Goal: Task Accomplishment & Management: Manage account settings

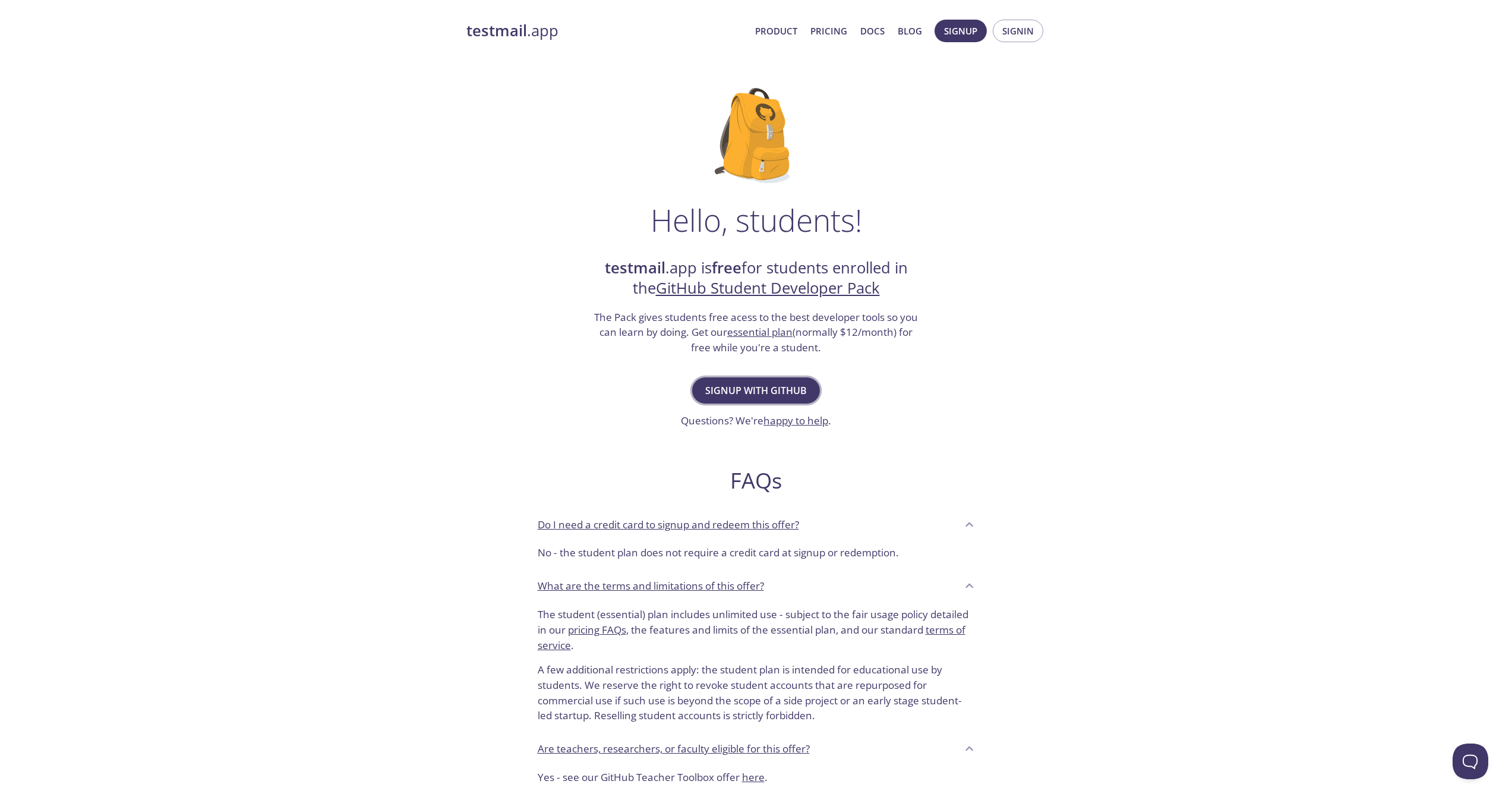
click at [789, 395] on span "Signup with GitHub" at bounding box center [756, 390] width 102 height 17
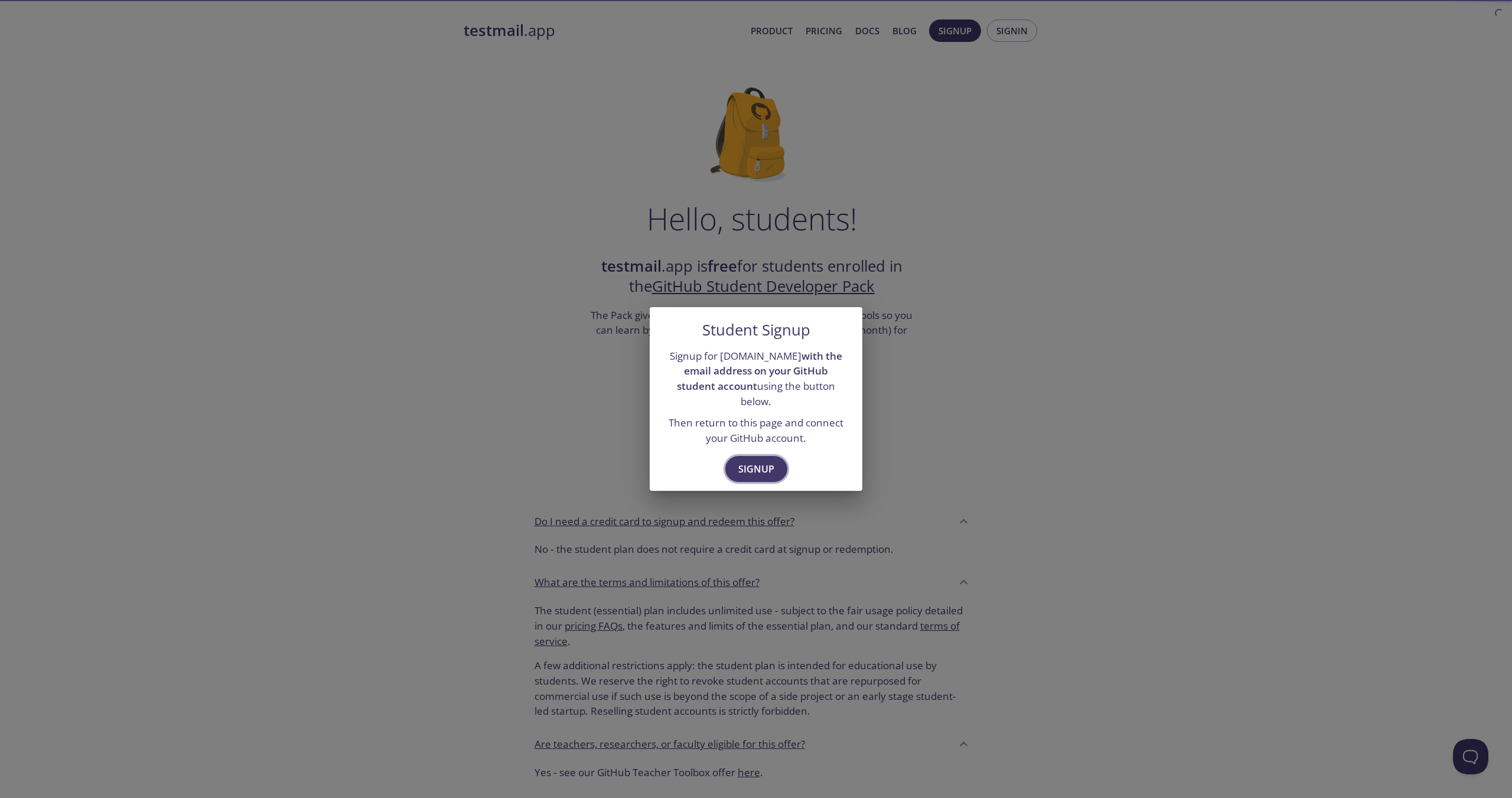
click at [764, 467] on span "Signup" at bounding box center [756, 469] width 36 height 17
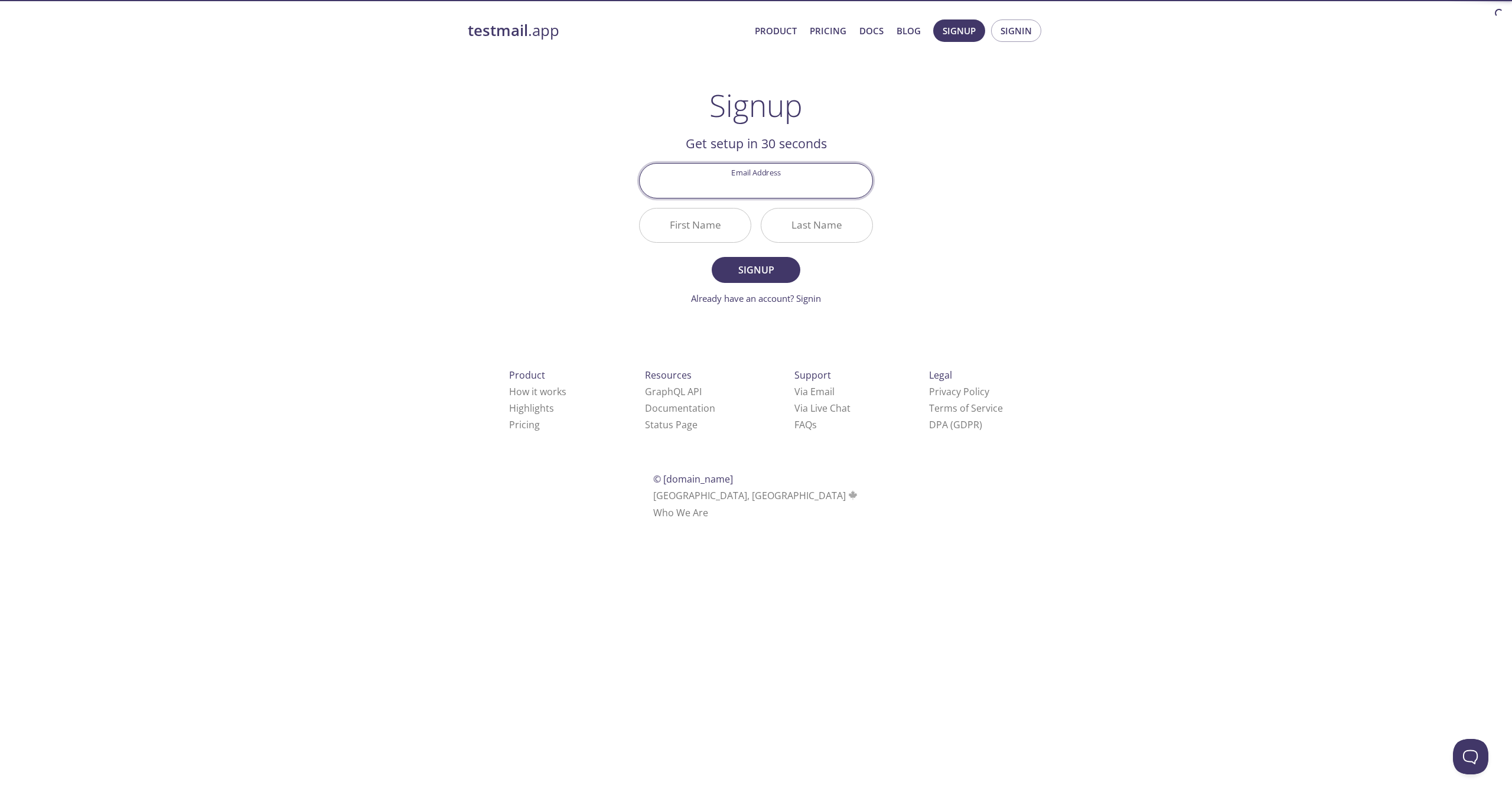
click at [768, 186] on input "Email Address" at bounding box center [756, 180] width 232 height 34
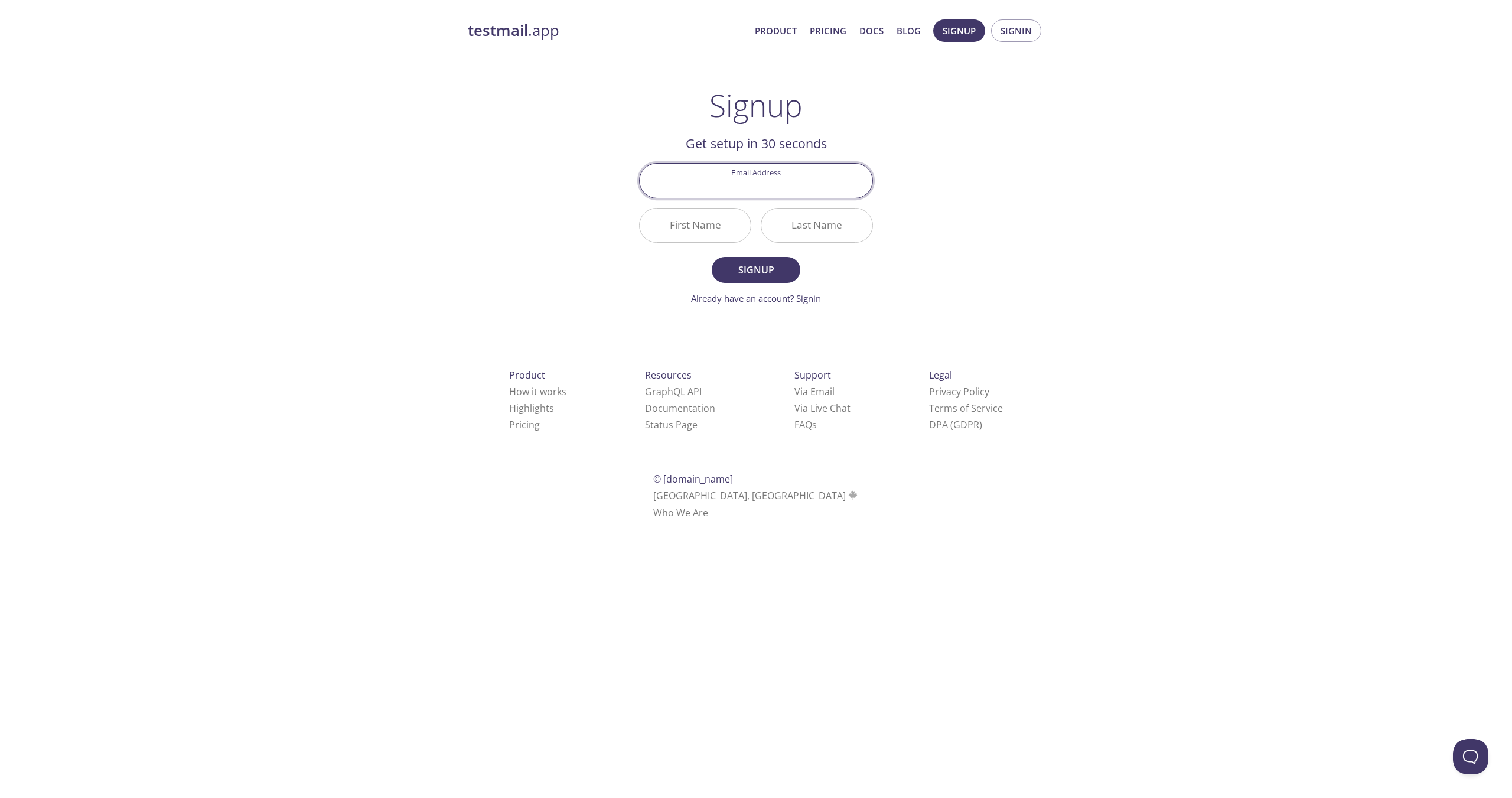
type input "[EMAIL_ADDRESS][DOMAIN_NAME]"
click at [711, 230] on input "First Name" at bounding box center [695, 225] width 111 height 34
type input "ث"
type input "Eslam"
click at [833, 237] on input "Last Name" at bounding box center [817, 225] width 111 height 34
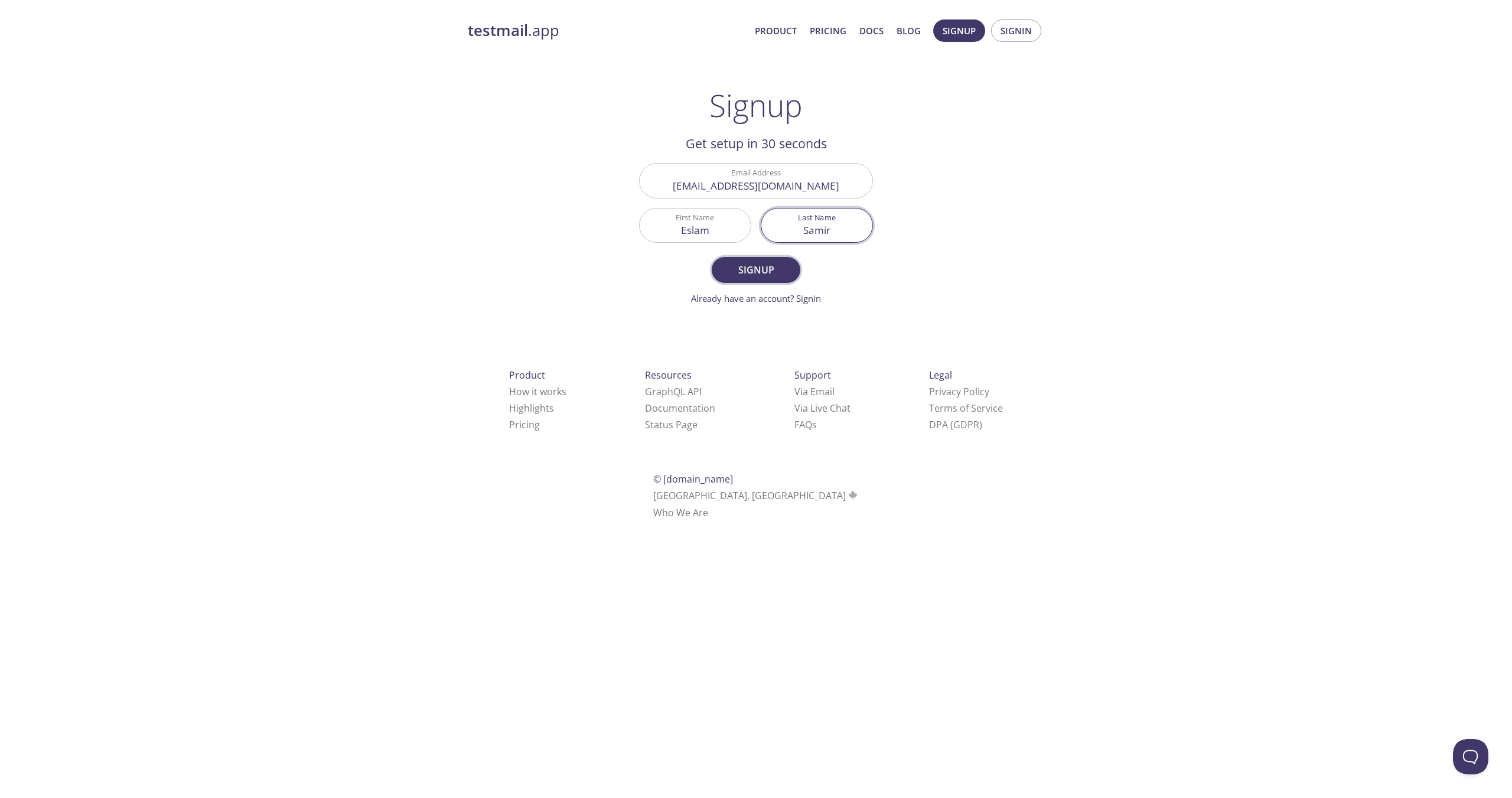
type input "Samir"
click at [754, 263] on span "Signup" at bounding box center [756, 270] width 62 height 17
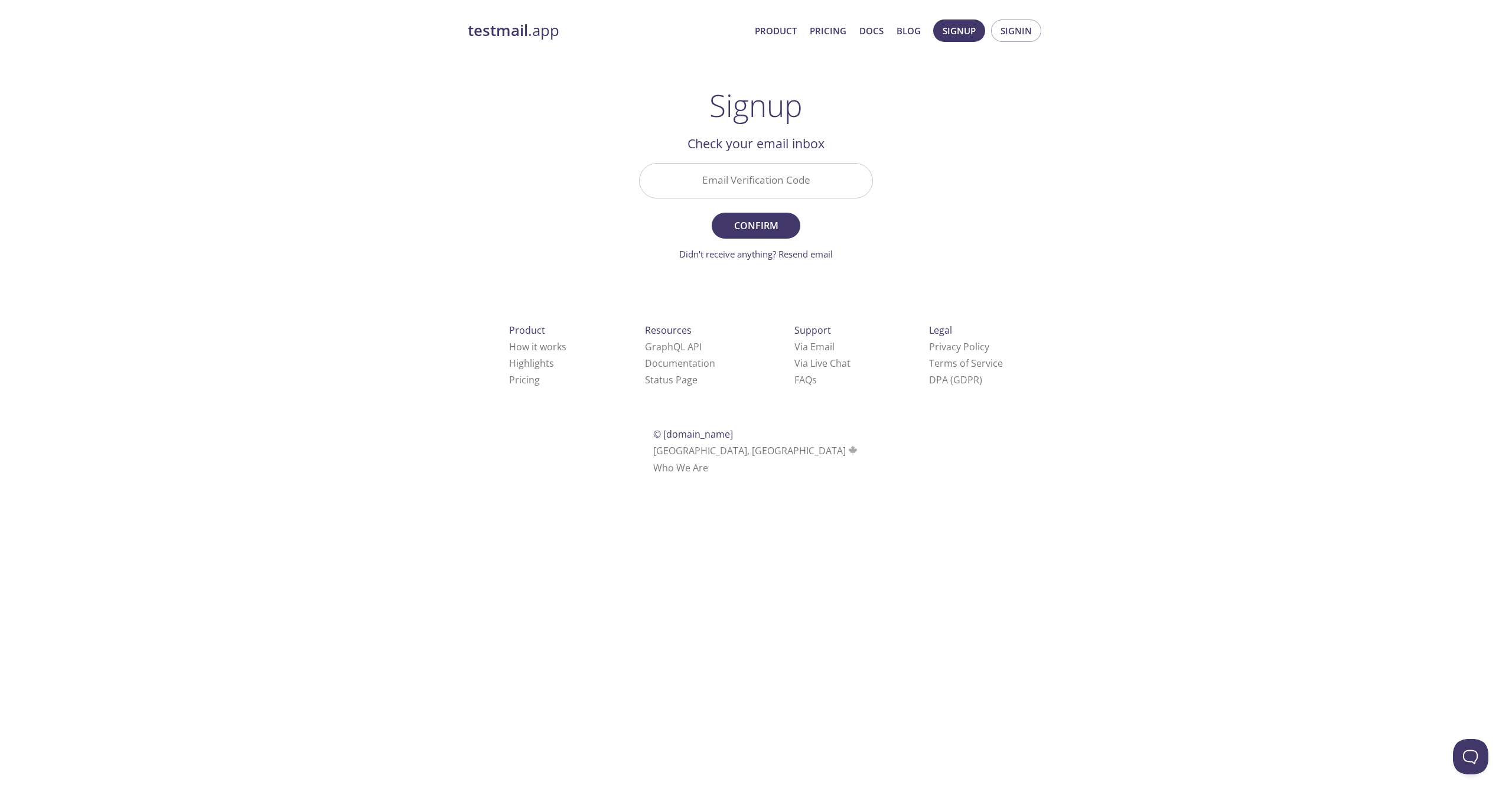
click at [768, 181] on input "Email Verification Code" at bounding box center [756, 180] width 232 height 34
paste input "ECHHF63"
type input "ECHHF63"
click at [770, 232] on span "Confirm" at bounding box center [756, 225] width 62 height 17
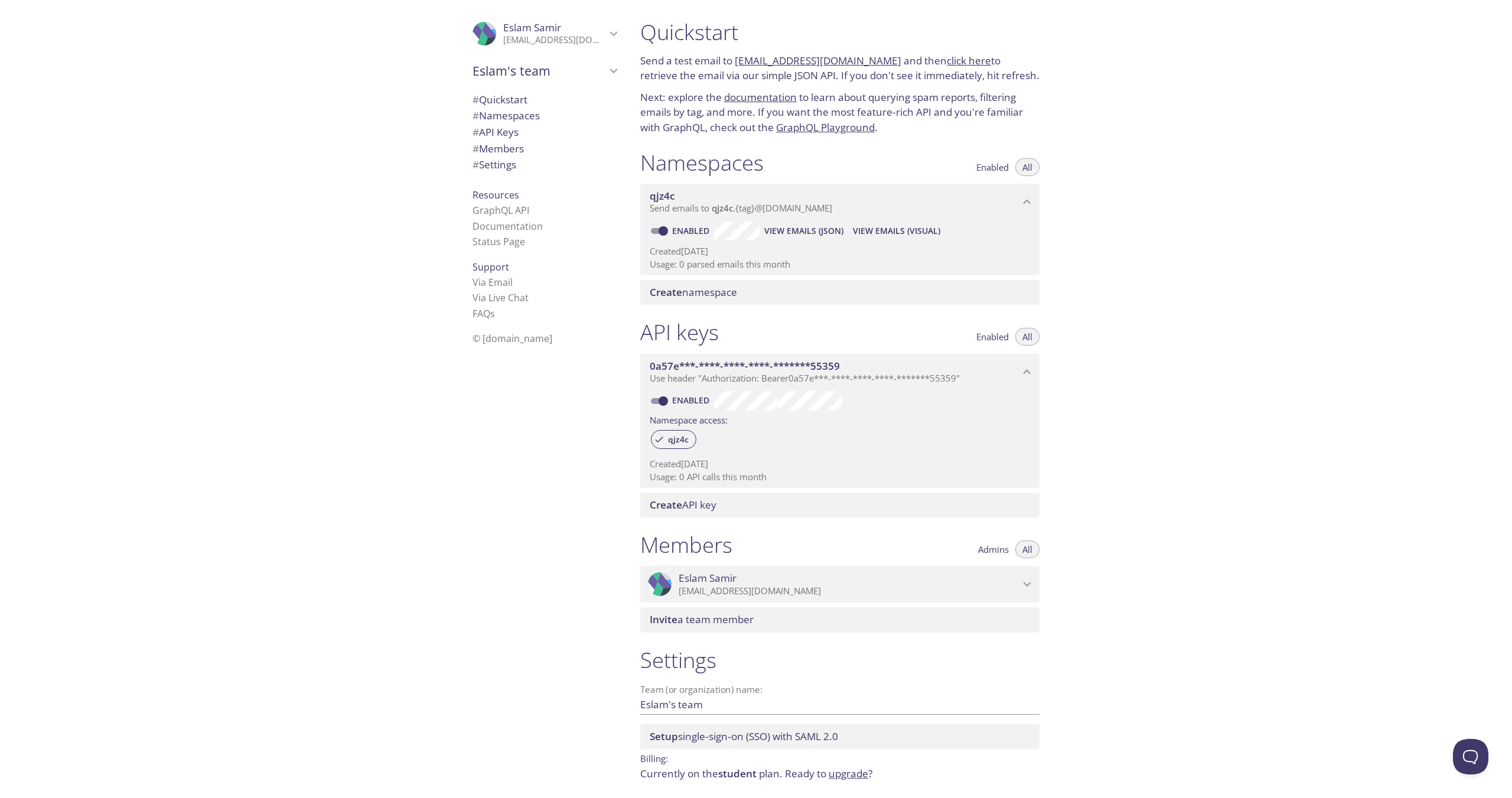
click at [1029, 200] on icon "qjz4c namespace" at bounding box center [1027, 202] width 15 height 15
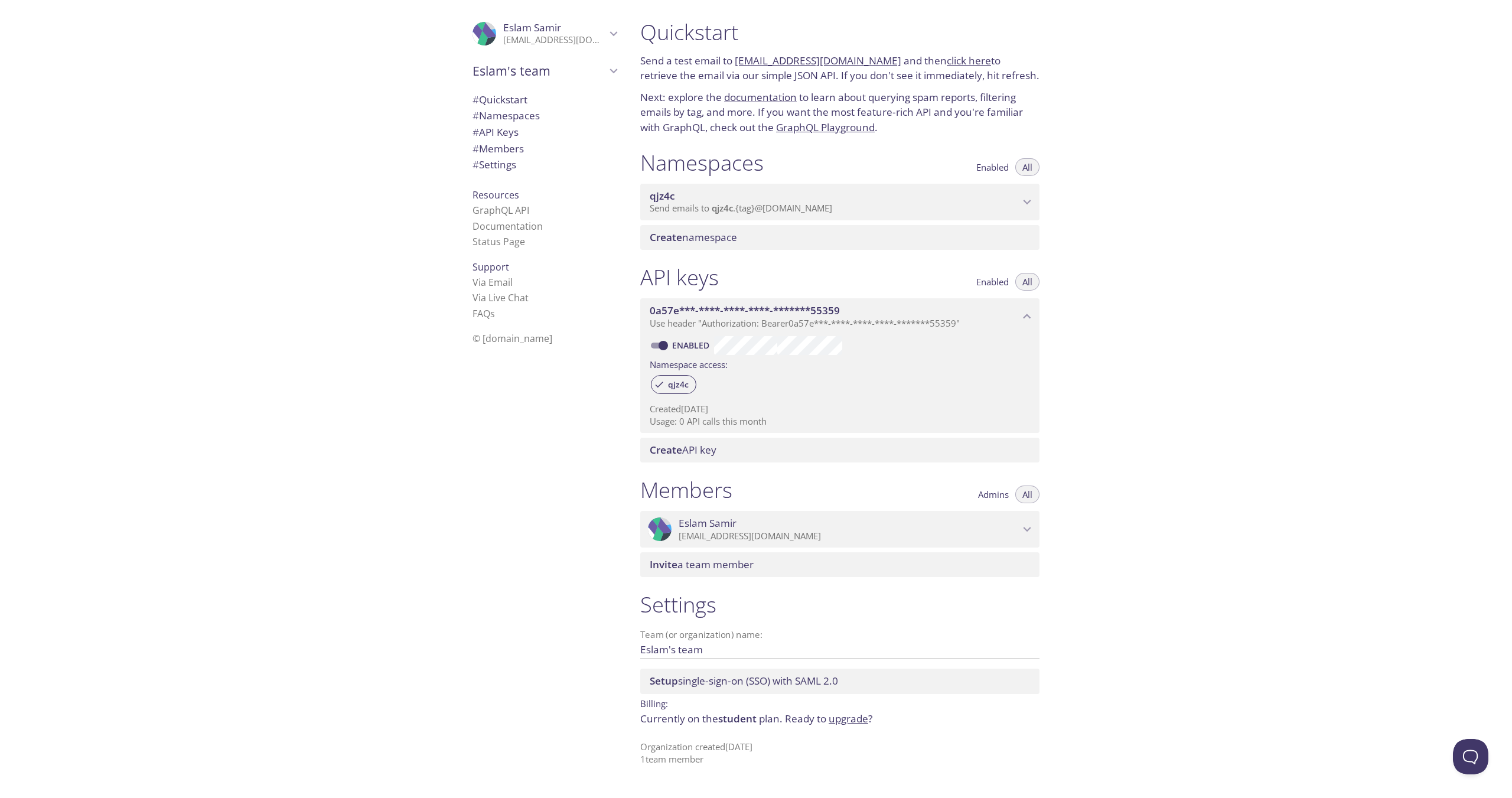
click at [1029, 200] on icon "qjz4c namespace" at bounding box center [1027, 202] width 15 height 15
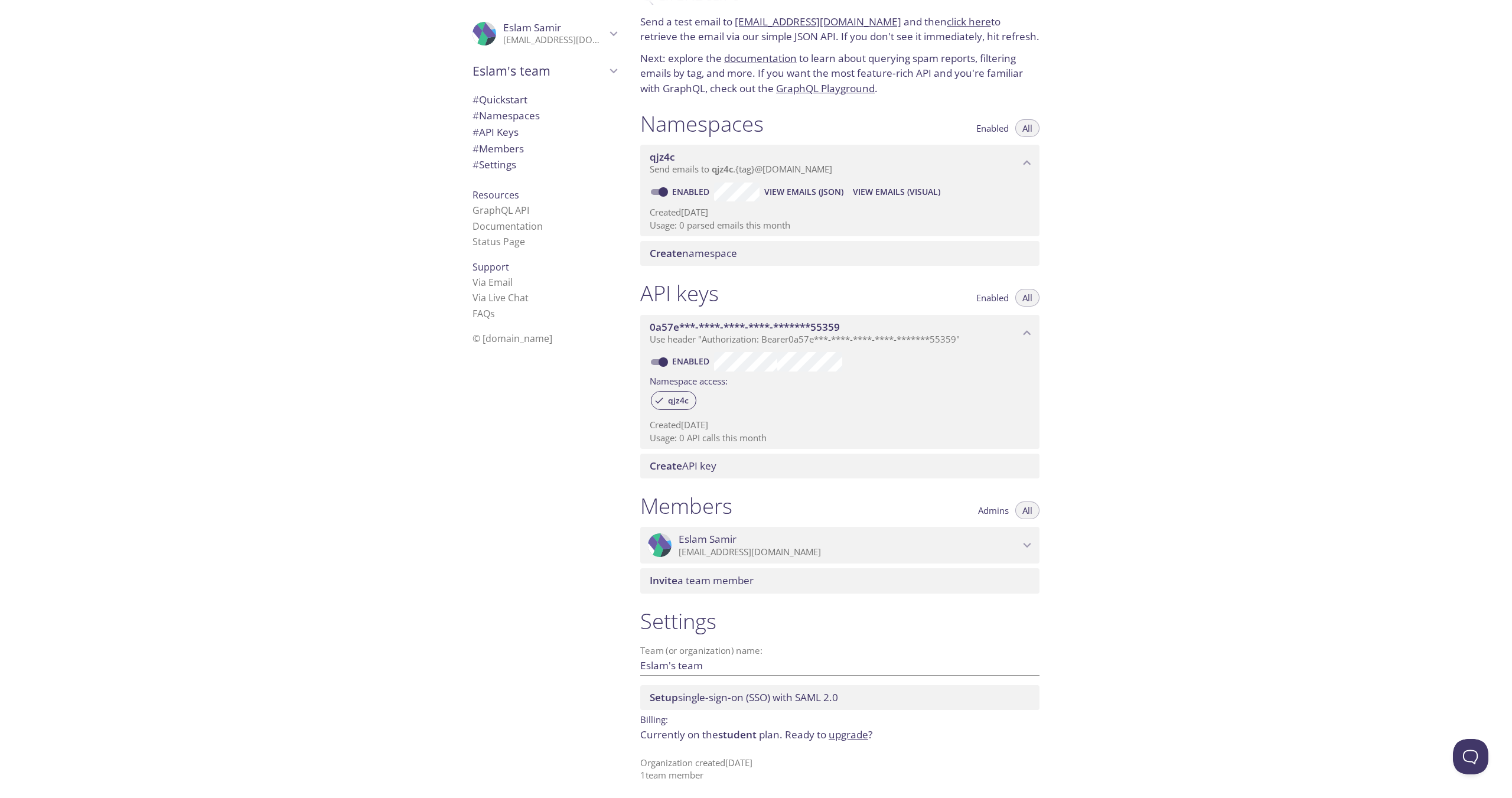
scroll to position [42, 0]
click at [689, 184] on link "Enabled" at bounding box center [692, 188] width 44 height 11
click at [685, 184] on input "Enabled" at bounding box center [663, 189] width 42 height 14
click at [685, 190] on link "Disabled" at bounding box center [693, 188] width 46 height 11
click at [675, 190] on input "Disabled" at bounding box center [653, 189] width 42 height 14
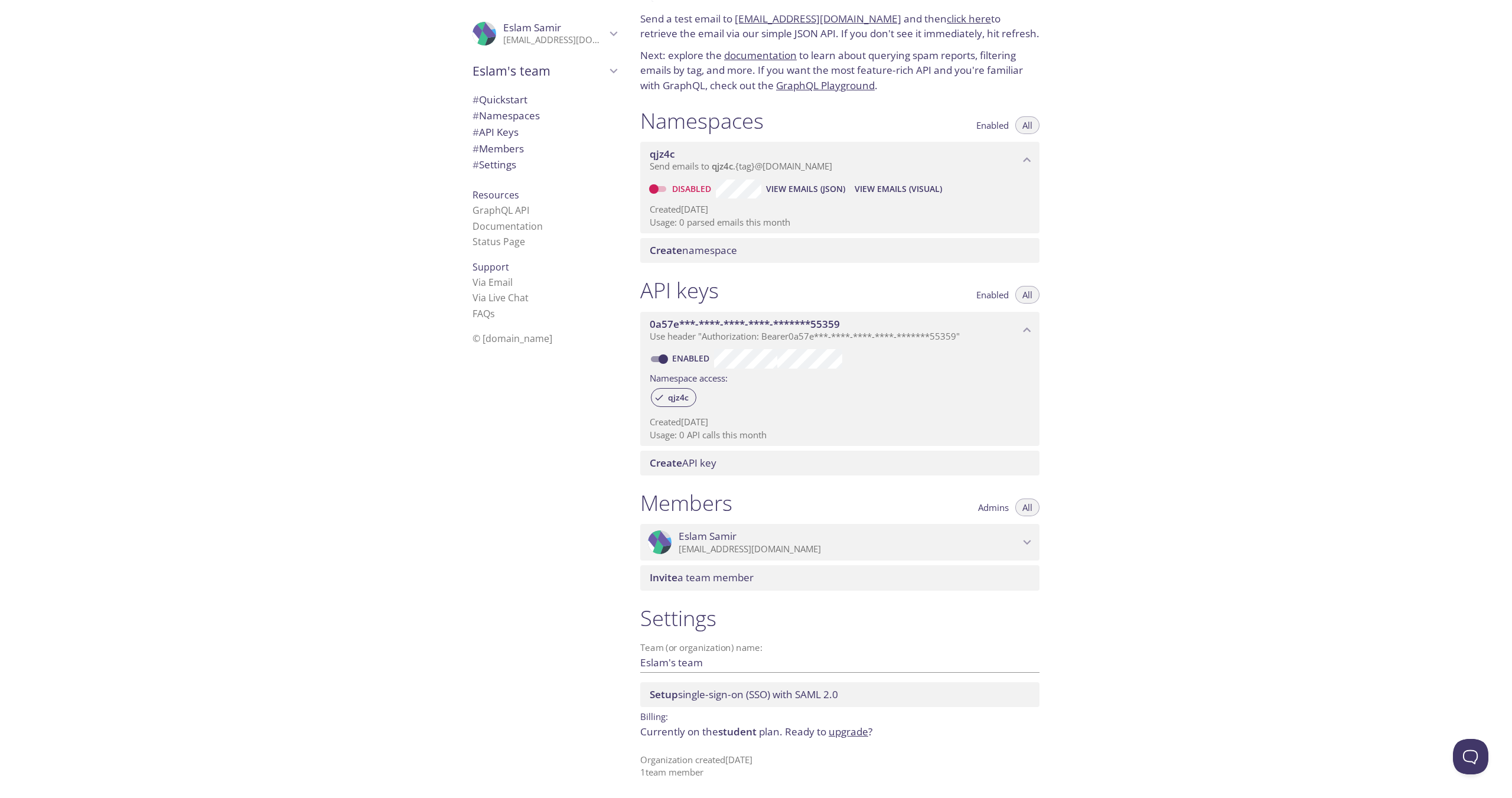
checkbox input "true"
click at [721, 248] on span "Create namespace" at bounding box center [693, 250] width 87 height 13
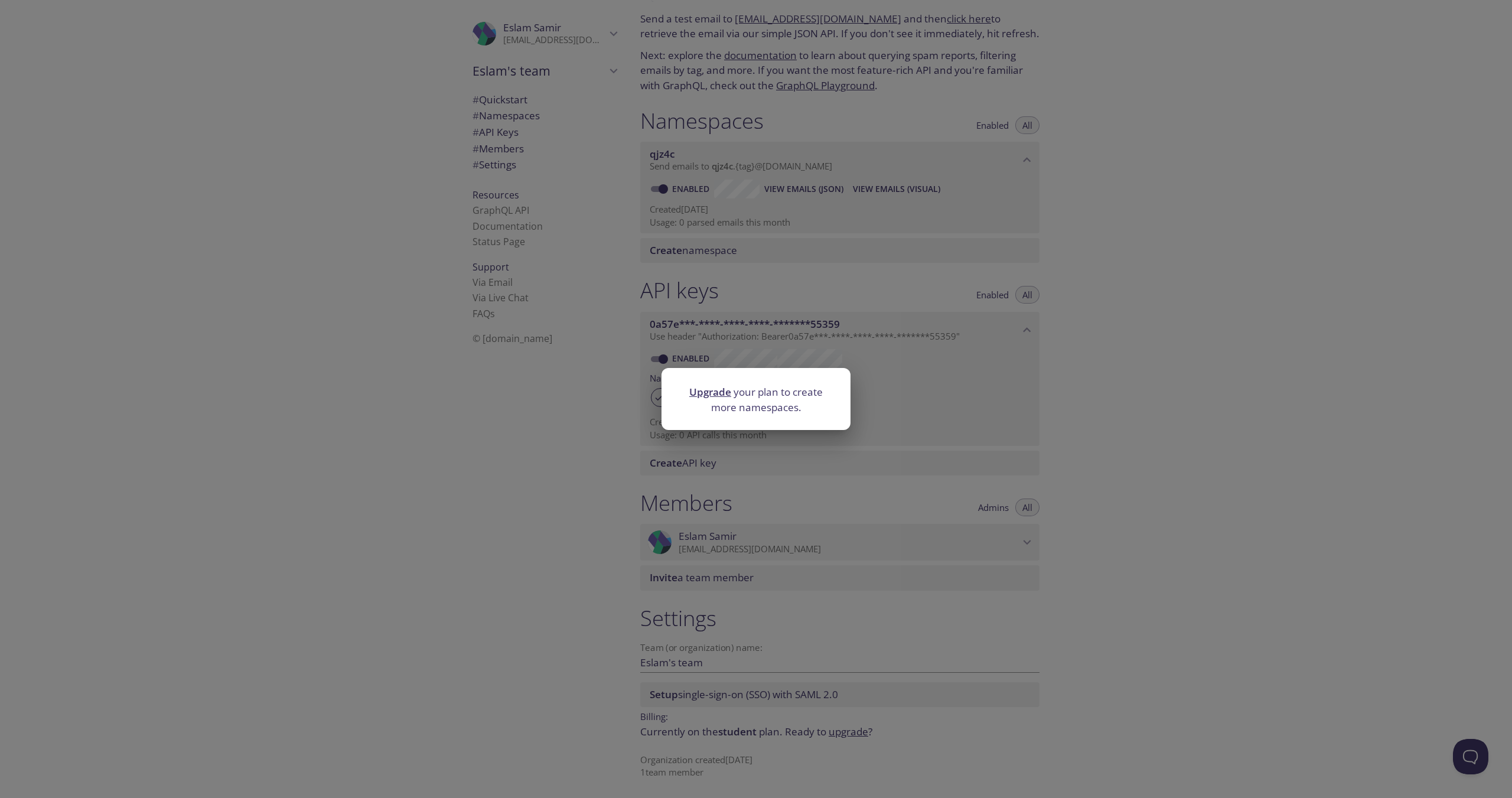
click at [768, 302] on div "Upgrade your plan to create more namespaces." at bounding box center [756, 399] width 1512 height 798
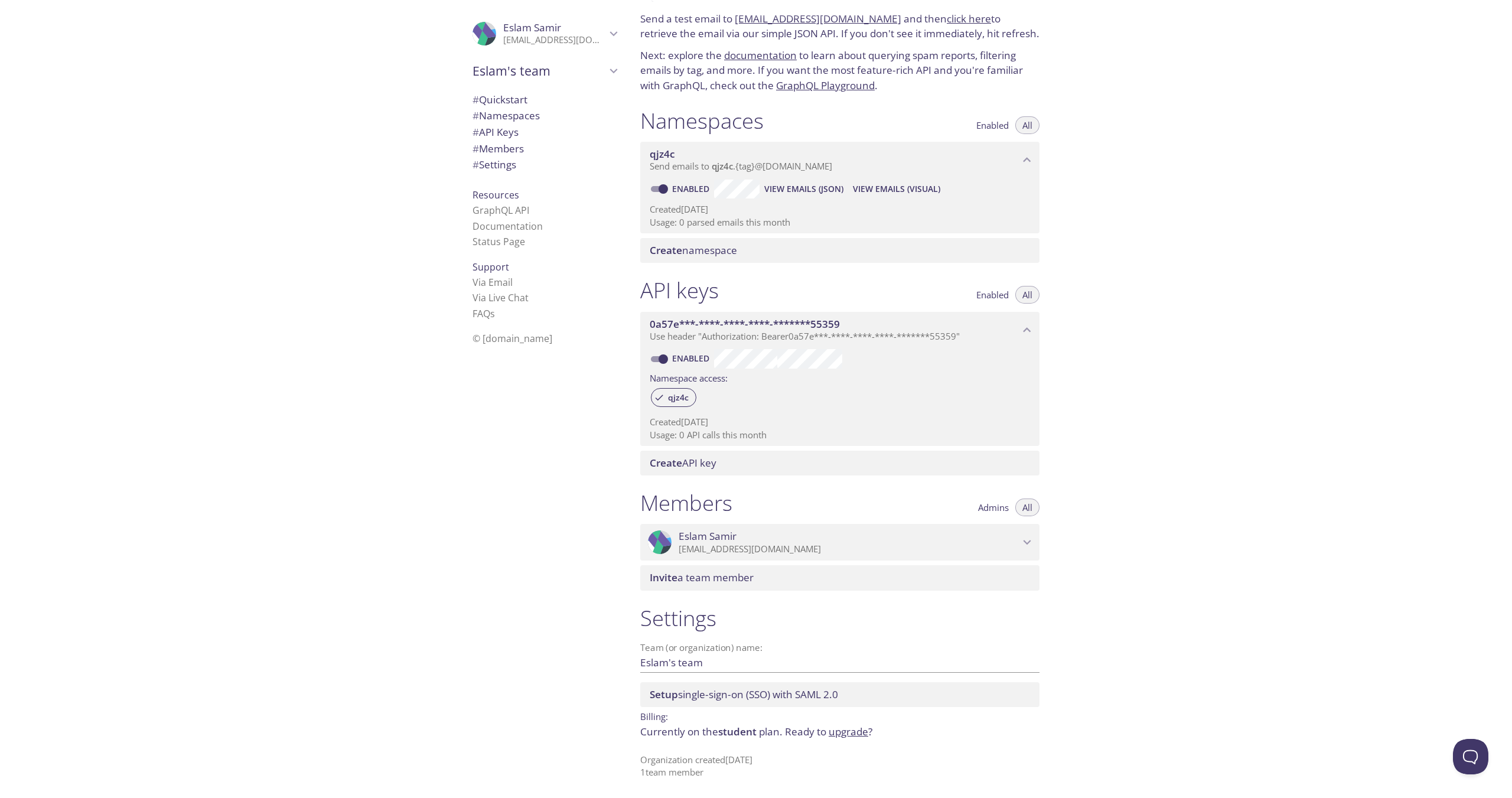
click at [800, 182] on span "View Emails (JSON)" at bounding box center [804, 189] width 79 height 14
click at [781, 162] on span "Send emails to qjz4c . {tag} @[DOMAIN_NAME]" at bounding box center [741, 166] width 182 height 12
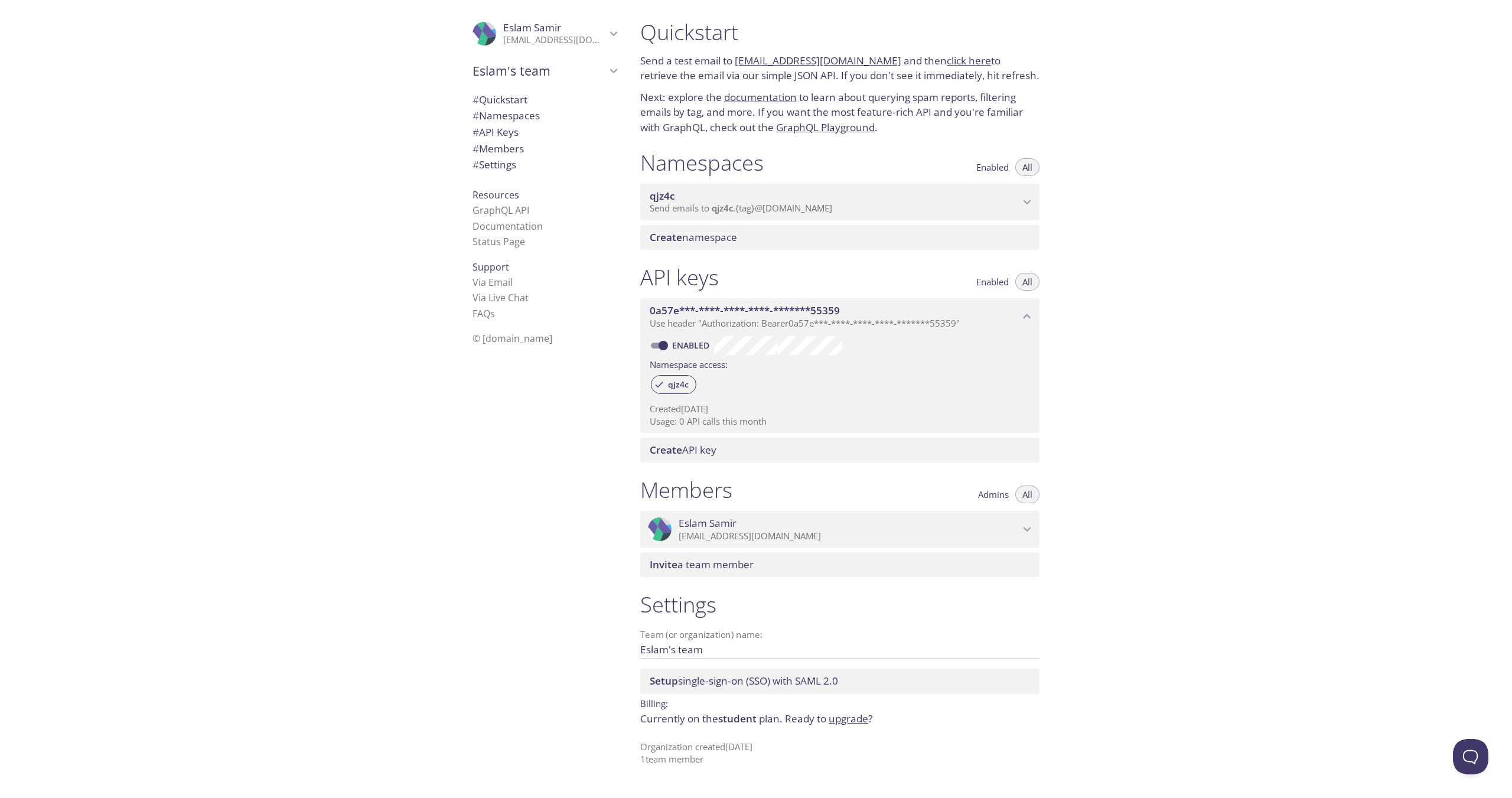
scroll to position [0, 0]
click at [814, 208] on span "Send emails to qjz4c . {tag} @[DOMAIN_NAME]" at bounding box center [741, 208] width 182 height 12
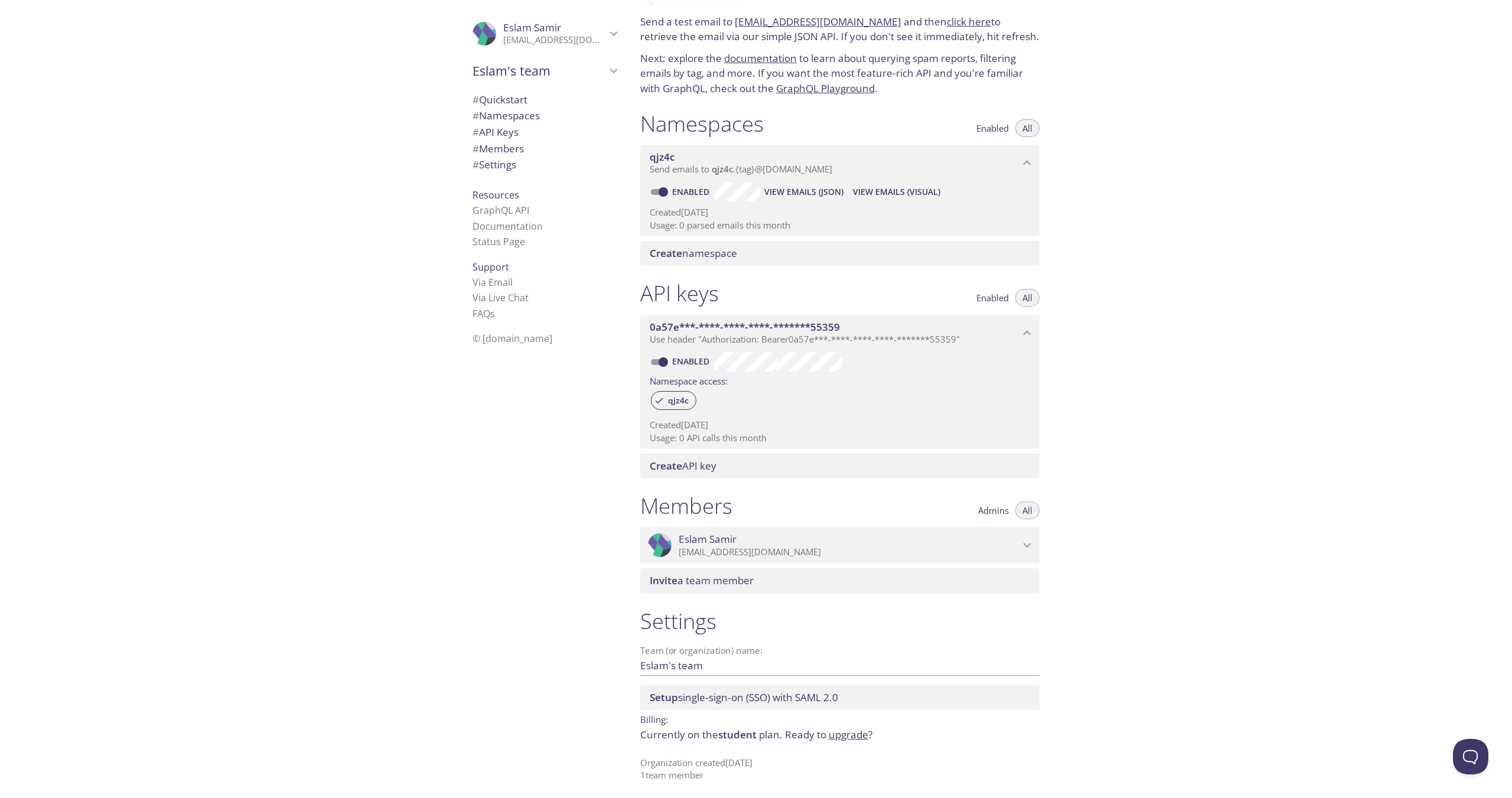
scroll to position [42, 0]
click at [517, 303] on link "Via Live Chat" at bounding box center [500, 297] width 56 height 13
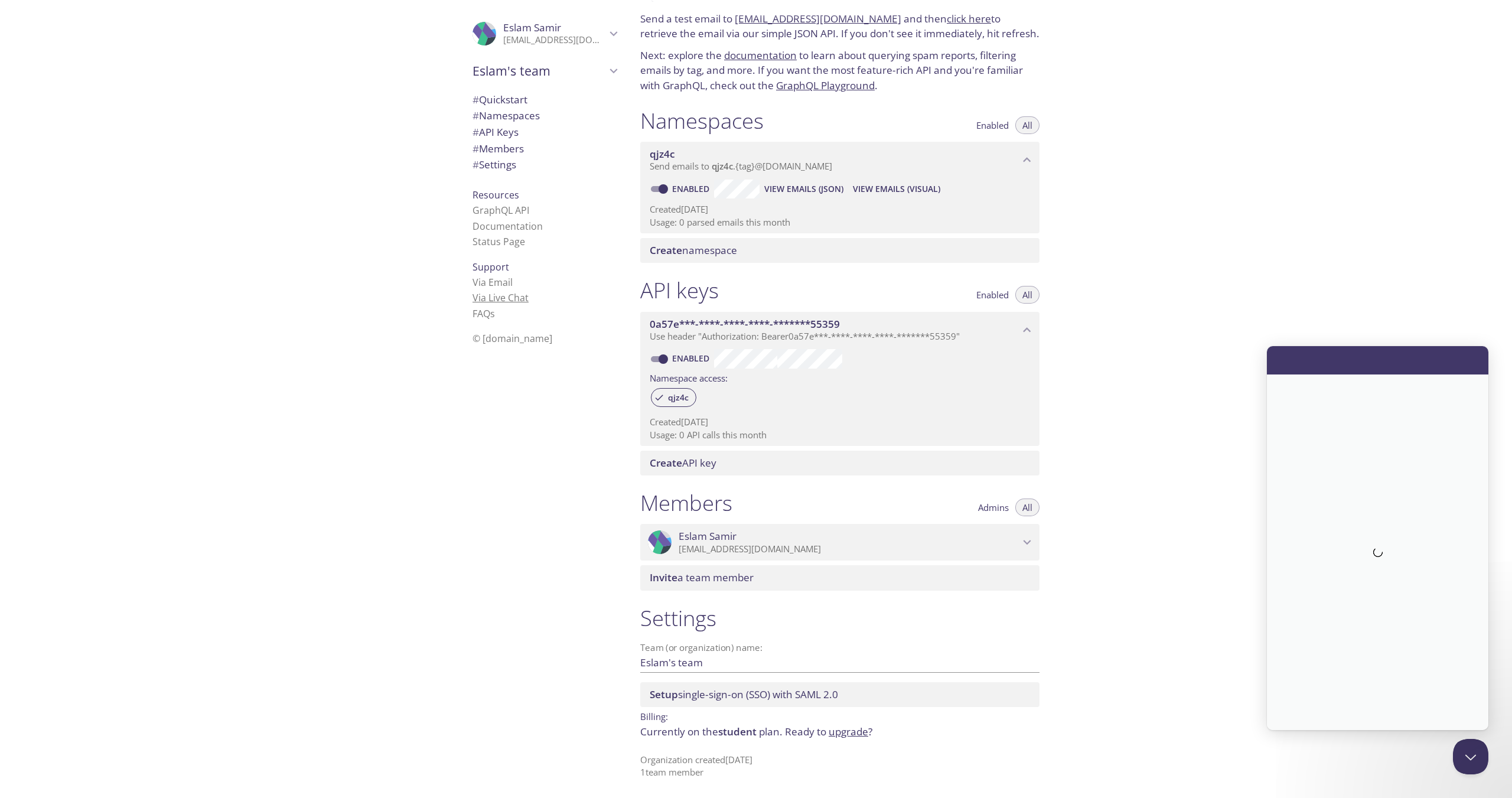
scroll to position [0, 0]
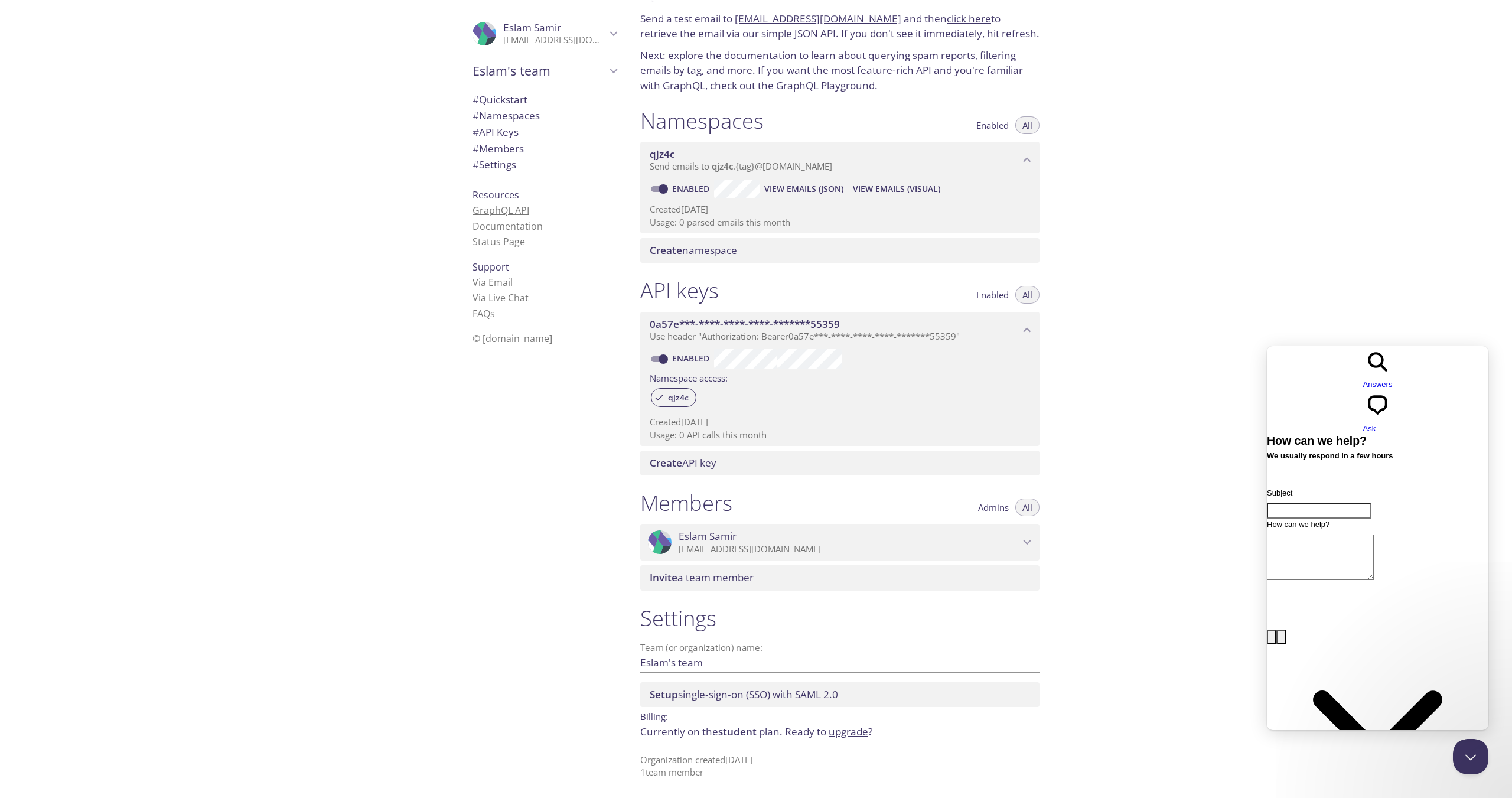
click at [510, 210] on link "GraphQL API" at bounding box center [500, 210] width 57 height 13
click at [506, 112] on span "# Namespaces" at bounding box center [506, 115] width 67 height 13
click at [516, 101] on span "# Quickstart" at bounding box center [500, 99] width 55 height 13
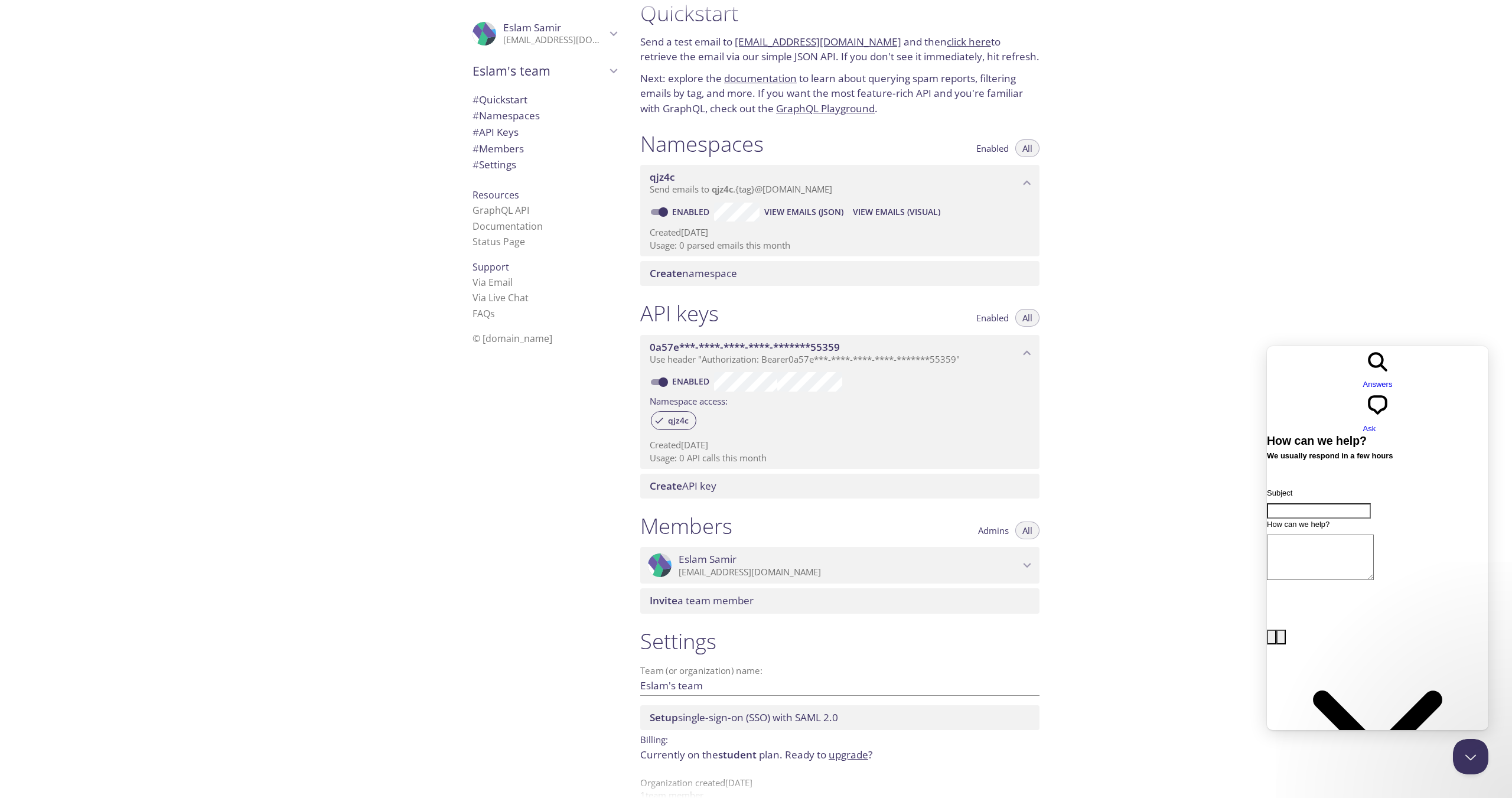
click at [777, 84] on link "documentation" at bounding box center [760, 78] width 72 height 13
